Goal: Task Accomplishment & Management: Use online tool/utility

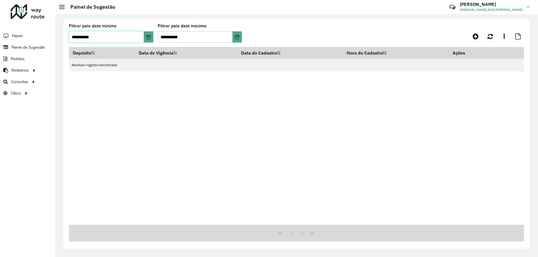
click at [138, 36] on input "**********" at bounding box center [106, 36] width 75 height 11
click at [80, 81] on span "Roteirização" at bounding box center [75, 82] width 23 height 6
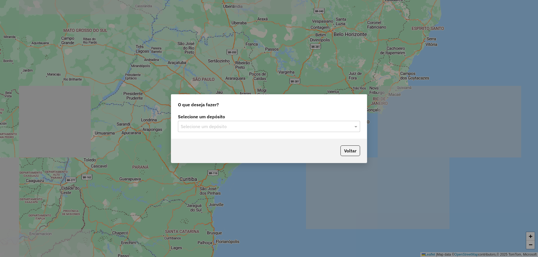
click at [259, 120] on label "Selecione um depósito" at bounding box center [269, 116] width 182 height 7
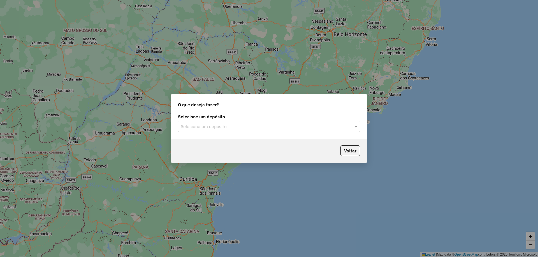
click at [257, 125] on input "text" at bounding box center [263, 127] width 165 height 7
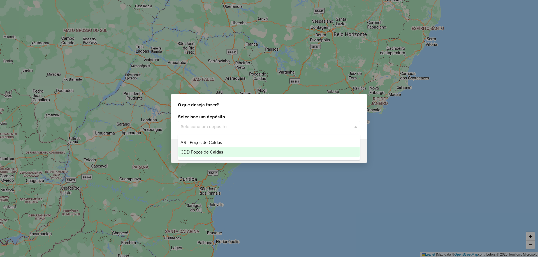
click at [230, 150] on div "CDD Poços de Caldas" at bounding box center [269, 153] width 182 height 10
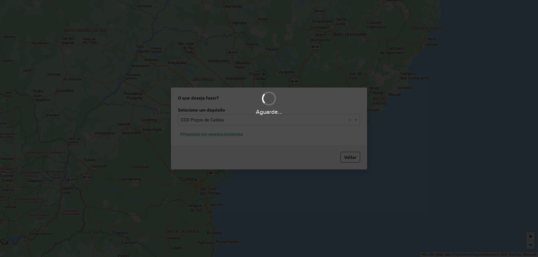
click at [226, 137] on div "Aguarde..." at bounding box center [269, 128] width 538 height 257
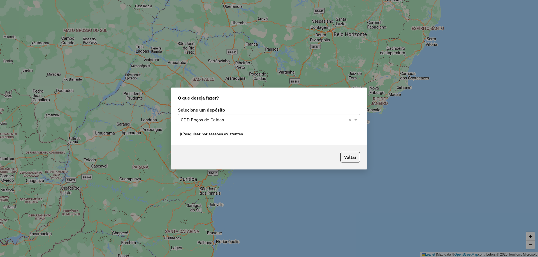
click at [229, 135] on button "Pesquisar por sessões existentes" at bounding box center [212, 134] width 68 height 9
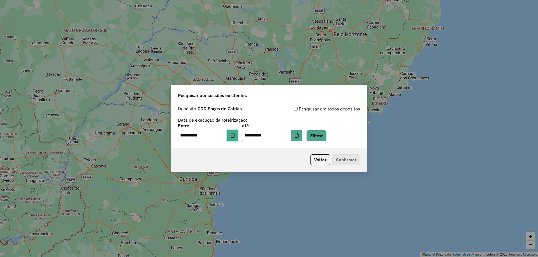
click at [233, 135] on button "Choose Date" at bounding box center [232, 135] width 11 height 11
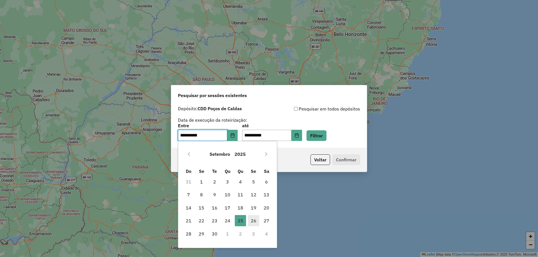
click at [250, 220] on span "26" at bounding box center [253, 220] width 11 height 11
type input "**********"
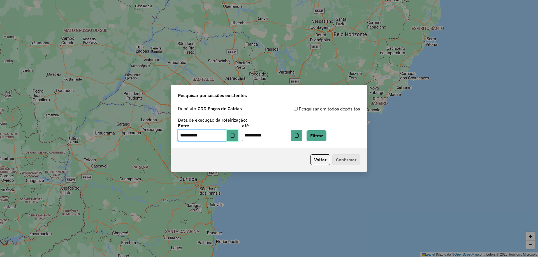
click at [235, 136] on icon "Choose Date" at bounding box center [232, 135] width 4 height 4
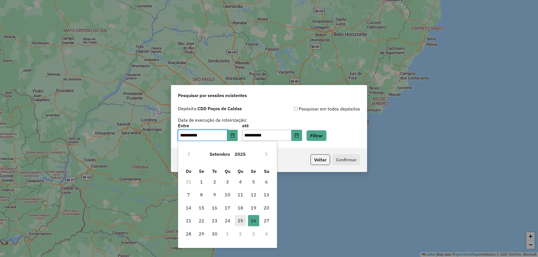
click at [241, 222] on span "25" at bounding box center [240, 220] width 11 height 11
type input "**********"
click at [325, 133] on button "Filtrar" at bounding box center [317, 136] width 20 height 11
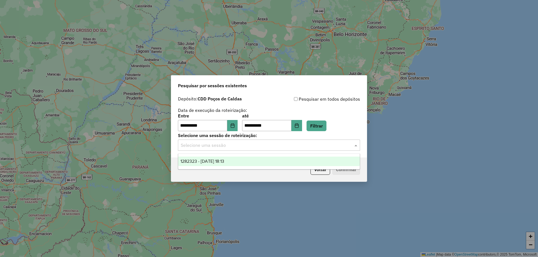
click at [256, 143] on input "text" at bounding box center [263, 145] width 165 height 7
click at [240, 163] on div "1282323 - 25/09/2025 18:13" at bounding box center [269, 162] width 182 height 10
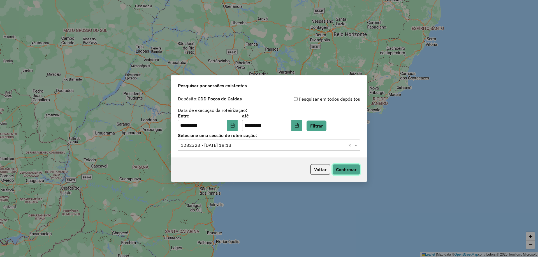
click at [350, 168] on button "Confirmar" at bounding box center [346, 169] width 28 height 11
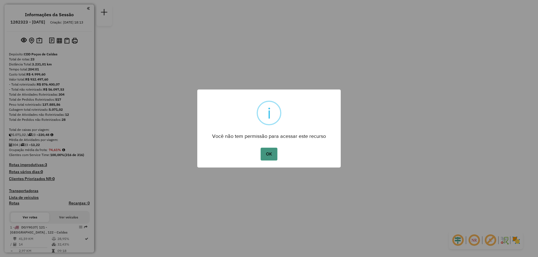
click at [275, 155] on button "OK" at bounding box center [269, 154] width 17 height 13
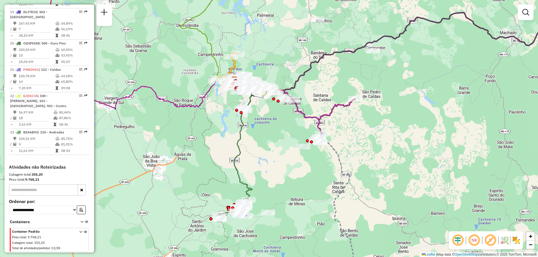
scroll to position [791, 0]
click at [85, 222] on icon at bounding box center [86, 223] width 3 height 5
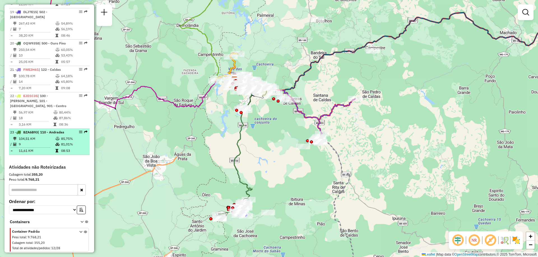
select select "**********"
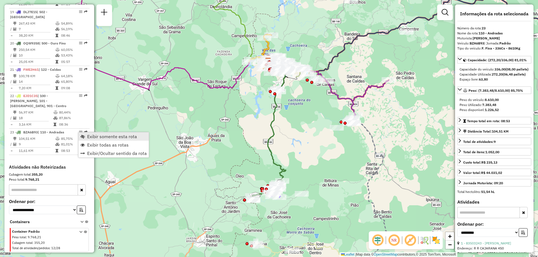
click at [94, 137] on span "Exibir somente esta rota" at bounding box center [112, 136] width 50 height 4
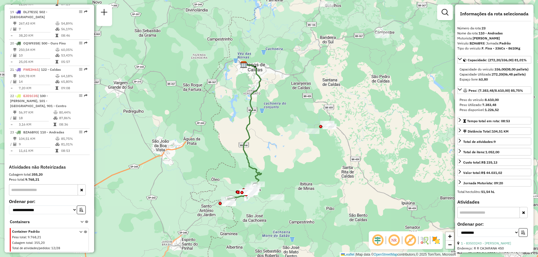
drag, startPoint x: 333, startPoint y: 157, endPoint x: 310, endPoint y: 160, distance: 23.5
click at [310, 160] on div "Janela de atendimento Grade de atendimento Capacidade Transportadoras Veículos …" at bounding box center [269, 128] width 538 height 257
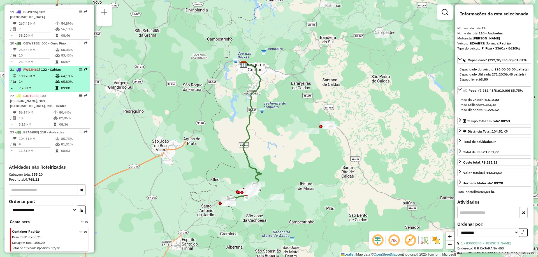
click at [75, 70] on div at bounding box center [79, 69] width 17 height 3
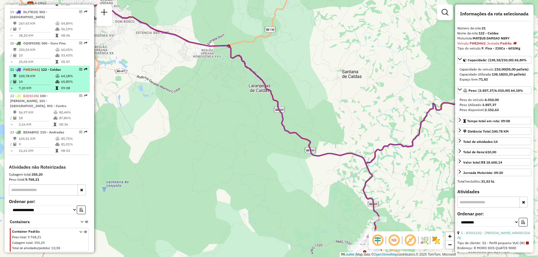
drag, startPoint x: 75, startPoint y: 70, endPoint x: 70, endPoint y: 68, distance: 4.9
click at [71, 68] on div at bounding box center [79, 69] width 17 height 3
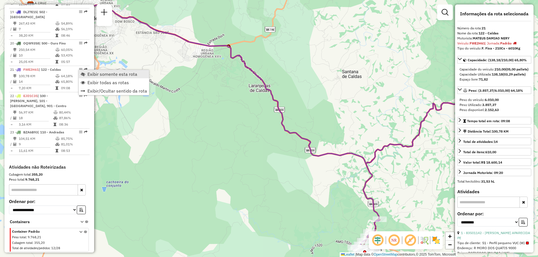
click at [91, 76] on span "Exibir somente esta rota" at bounding box center [112, 74] width 50 height 4
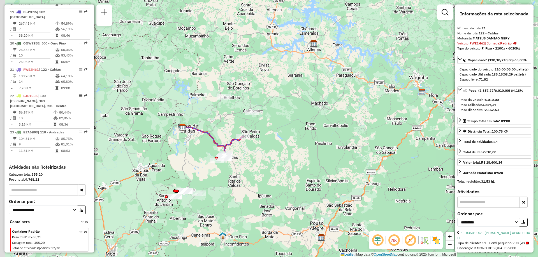
drag, startPoint x: 200, startPoint y: 179, endPoint x: 229, endPoint y: 178, distance: 29.4
click at [229, 178] on div "Janela de atendimento Grade de atendimento Capacidade Transportadoras Veículos …" at bounding box center [269, 128] width 538 height 257
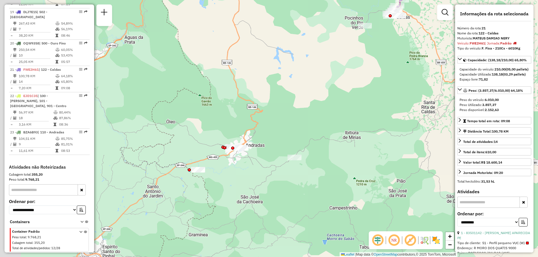
drag, startPoint x: 215, startPoint y: 199, endPoint x: 237, endPoint y: 198, distance: 22.2
click at [237, 198] on div "Janela de atendimento Grade de atendimento Capacidade Transportadoras Veículos …" at bounding box center [269, 128] width 538 height 257
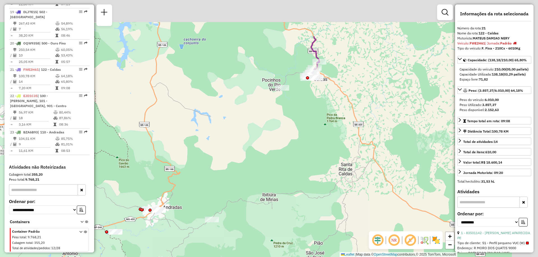
drag, startPoint x: 305, startPoint y: 150, endPoint x: 235, endPoint y: 193, distance: 82.1
click at [235, 193] on div "Janela de atendimento Grade de atendimento Capacidade Transportadoras Veículos …" at bounding box center [269, 128] width 538 height 257
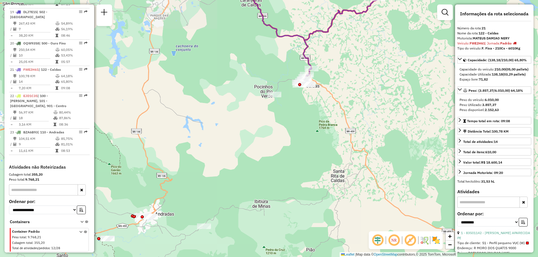
drag, startPoint x: 275, startPoint y: 156, endPoint x: 271, endPoint y: 178, distance: 22.6
click at [271, 178] on div "Janela de atendimento Grade de atendimento Capacidade Transportadoras Veículos …" at bounding box center [269, 128] width 538 height 257
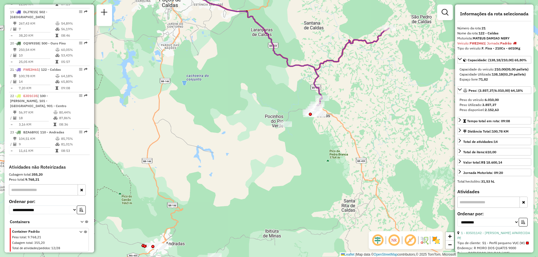
drag, startPoint x: 300, startPoint y: 154, endPoint x: 312, endPoint y: 159, distance: 13.1
click at [312, 159] on div "Janela de atendimento Grade de atendimento Capacidade Transportadoras Veículos …" at bounding box center [269, 128] width 538 height 257
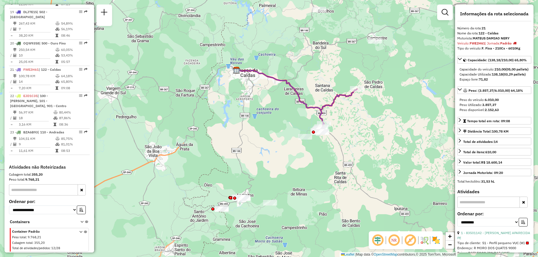
drag, startPoint x: 311, startPoint y: 160, endPoint x: 319, endPoint y: 152, distance: 11.1
click at [319, 152] on div "Janela de atendimento Grade de atendimento Capacidade Transportadoras Veículos …" at bounding box center [269, 128] width 538 height 257
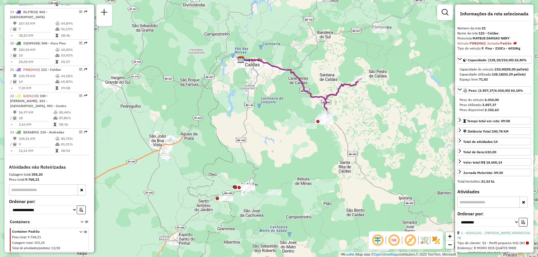
drag, startPoint x: 318, startPoint y: 151, endPoint x: 322, endPoint y: 142, distance: 9.8
click at [322, 142] on div "Janela de atendimento Grade de atendimento Capacidade Transportadoras Veículos …" at bounding box center [269, 128] width 538 height 257
